Goal: Transaction & Acquisition: Purchase product/service

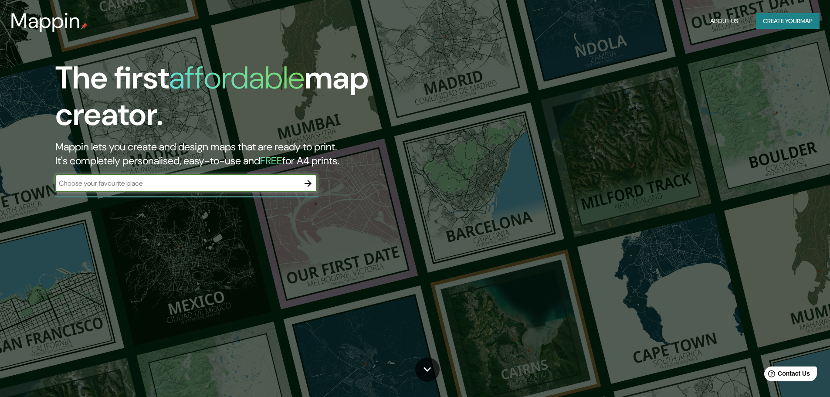
click at [201, 188] on input "text" at bounding box center [177, 183] width 244 height 10
type input "COACALCO DE BERRIOZABAL"
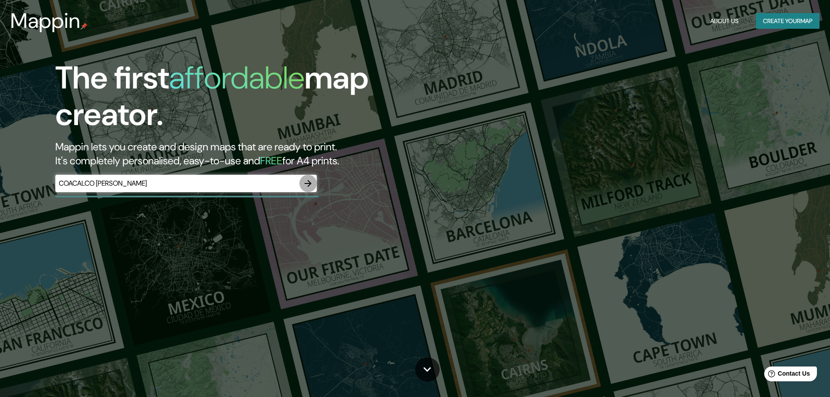
click at [309, 182] on icon "button" at bounding box center [308, 183] width 10 height 10
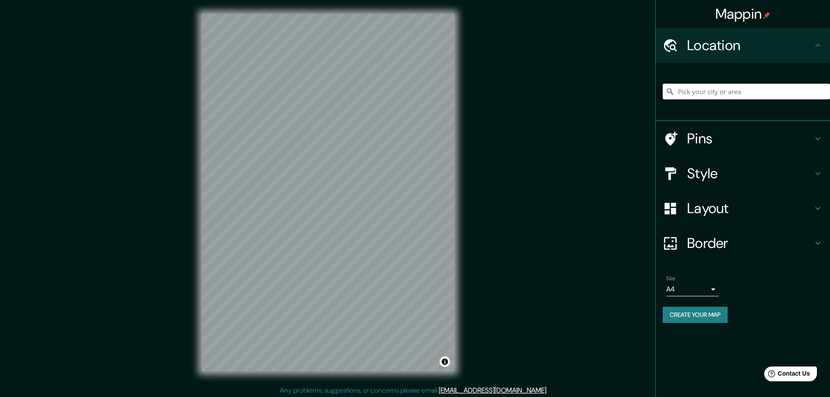
click at [194, 174] on div "© Mapbox © OpenStreetMap Improve this map" at bounding box center [328, 192] width 281 height 385
click at [722, 98] on input "Pick your city or area" at bounding box center [746, 92] width 167 height 16
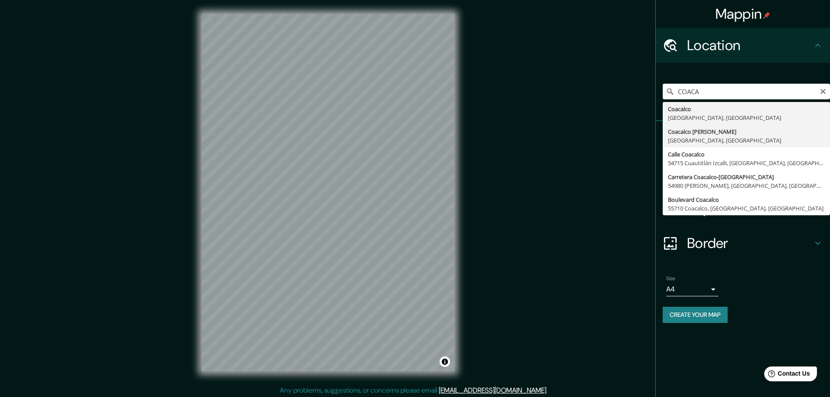
type input "Coacalco de Berriozábal, Estado de México, México"
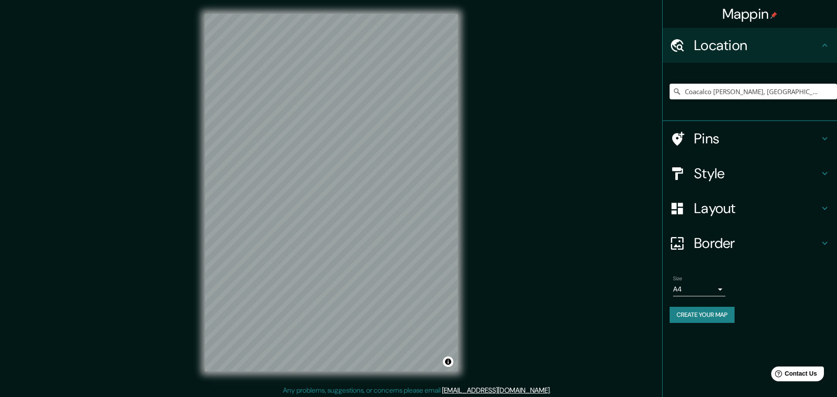
click at [714, 287] on body "Mappin Location Coacalco de Berriozábal, Estado de México, México Pins Style La…" at bounding box center [418, 198] width 837 height 397
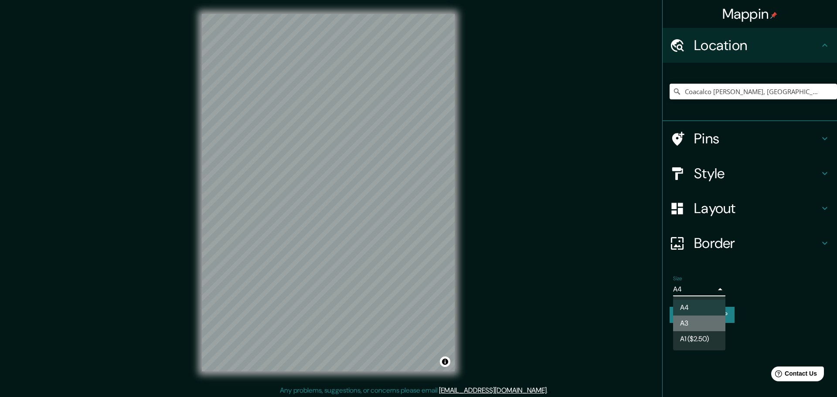
click at [689, 323] on li "A3" at bounding box center [699, 324] width 52 height 16
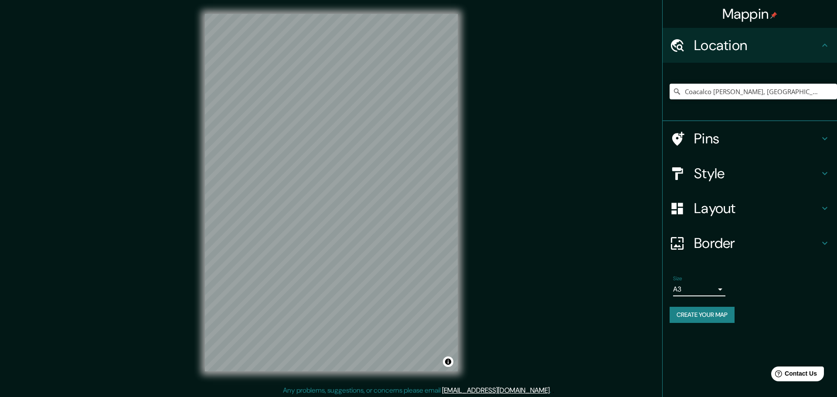
click at [705, 288] on body "Mappin Location Coacalco de Berriozábal, Estado de México, México Pins Style La…" at bounding box center [418, 198] width 837 height 397
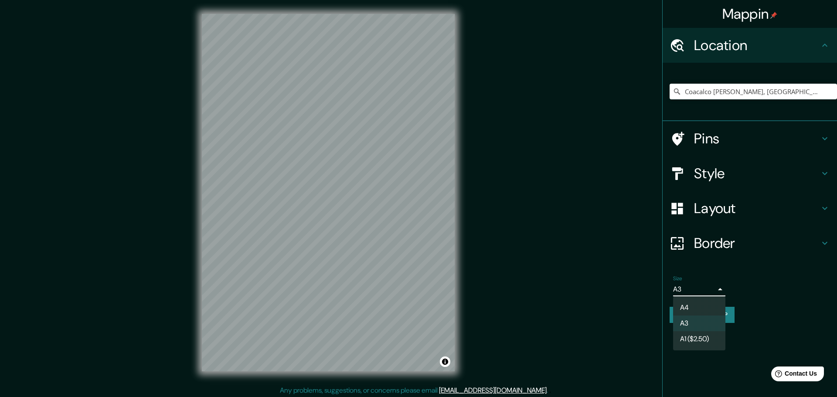
click at [691, 306] on li "A4" at bounding box center [699, 308] width 52 height 16
type input "single"
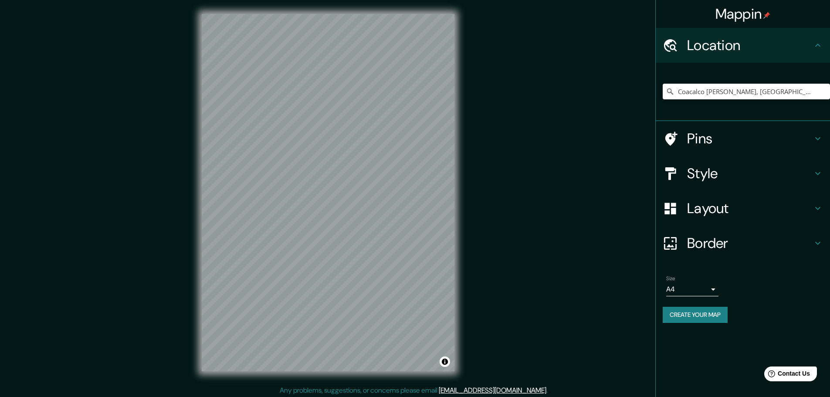
click at [764, 174] on h4 "Style" at bounding box center [750, 173] width 126 height 17
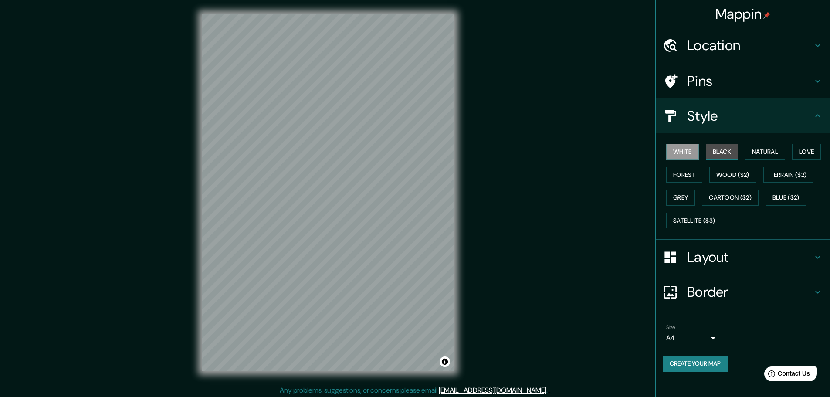
click at [716, 154] on button "Black" at bounding box center [722, 152] width 33 height 16
click at [757, 152] on button "Natural" at bounding box center [765, 152] width 40 height 16
click at [805, 150] on button "Love" at bounding box center [806, 152] width 29 height 16
click at [686, 174] on button "Forest" at bounding box center [684, 175] width 36 height 16
click at [714, 173] on button "Wood ($2)" at bounding box center [733, 175] width 47 height 16
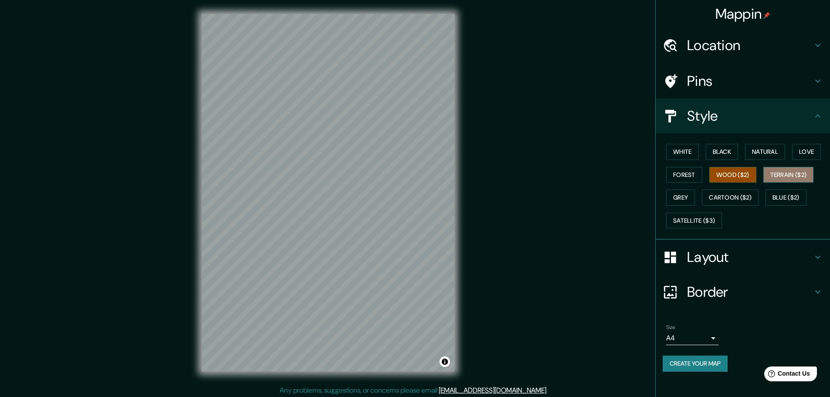
click at [777, 173] on button "Terrain ($2)" at bounding box center [789, 175] width 51 height 16
click at [679, 198] on button "Grey" at bounding box center [680, 198] width 29 height 16
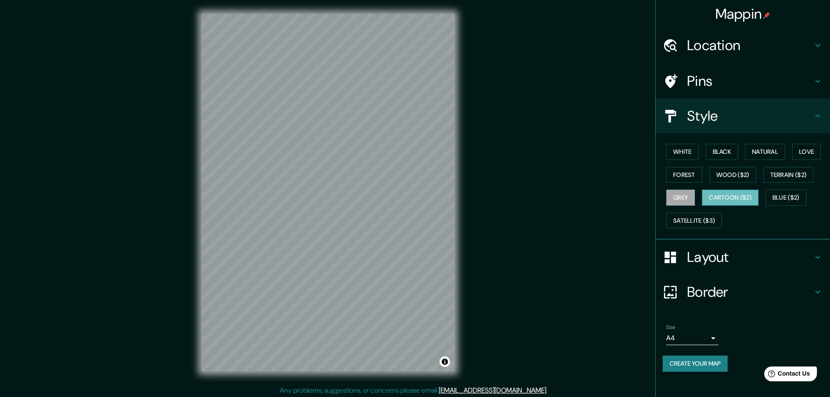
click at [711, 201] on button "Cartoon ($2)" at bounding box center [730, 198] width 57 height 16
click at [784, 200] on button "Blue ($2)" at bounding box center [786, 198] width 41 height 16
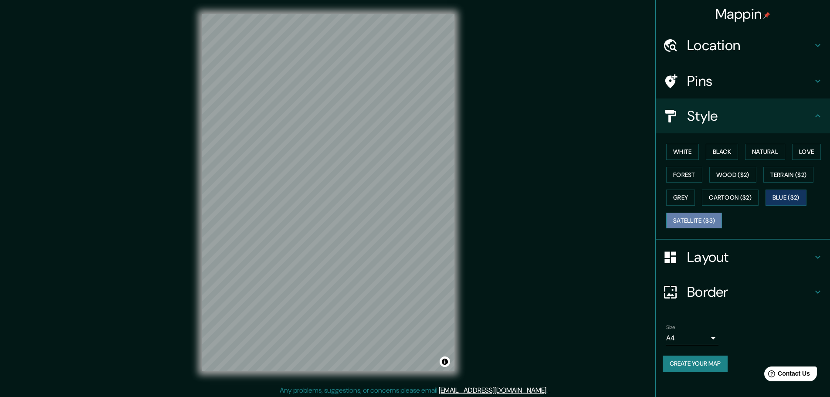
click at [692, 217] on button "Satellite ($3)" at bounding box center [694, 221] width 56 height 16
click at [686, 155] on button "White" at bounding box center [682, 152] width 33 height 16
click at [693, 360] on button "Create your map" at bounding box center [695, 364] width 65 height 16
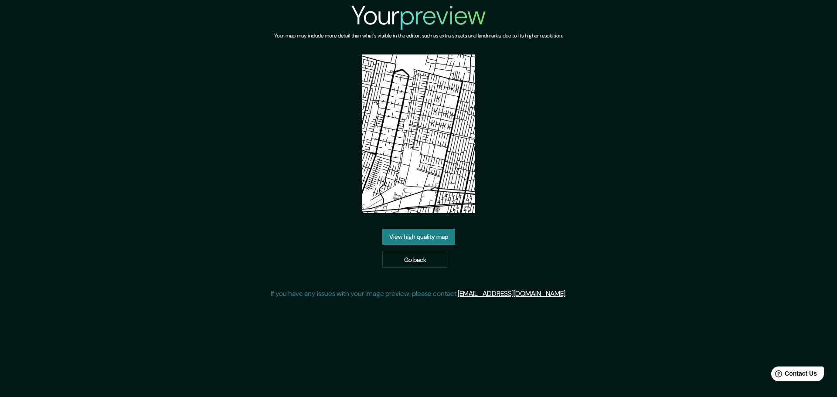
click at [435, 238] on link "View high quality map" at bounding box center [418, 237] width 73 height 16
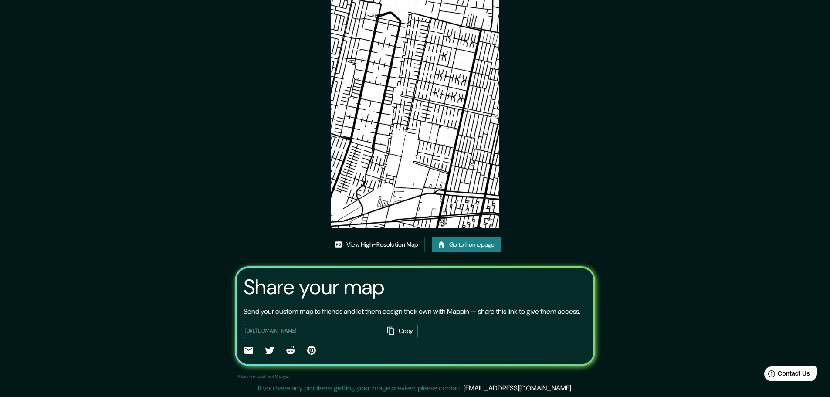
scroll to position [59, 0]
click at [375, 238] on link "View High-Resolution Map" at bounding box center [377, 245] width 96 height 16
